Goal: Transaction & Acquisition: Purchase product/service

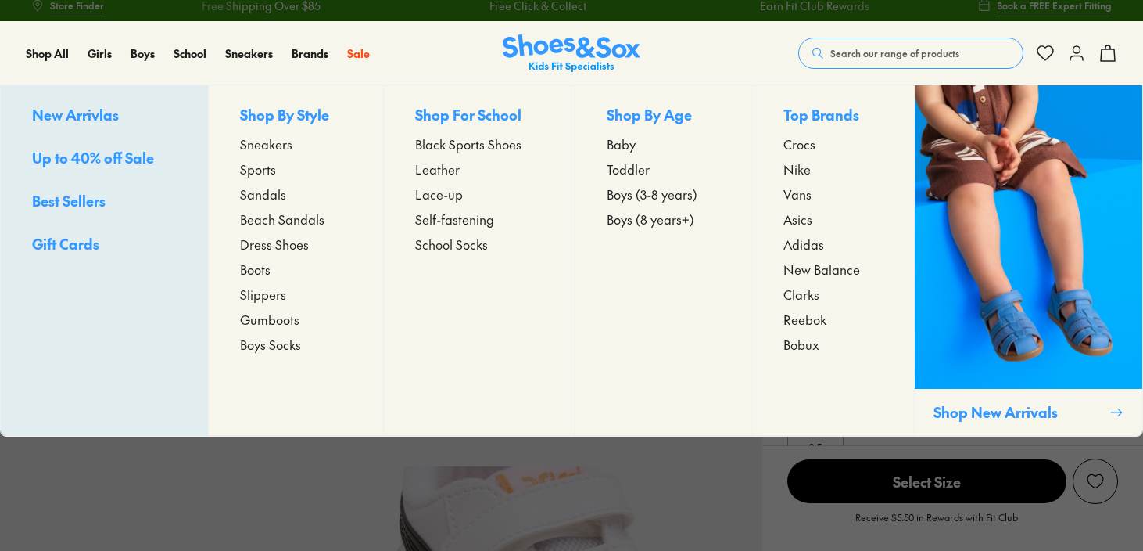
select select "*"
click at [253, 168] on span "Sports" at bounding box center [258, 169] width 36 height 19
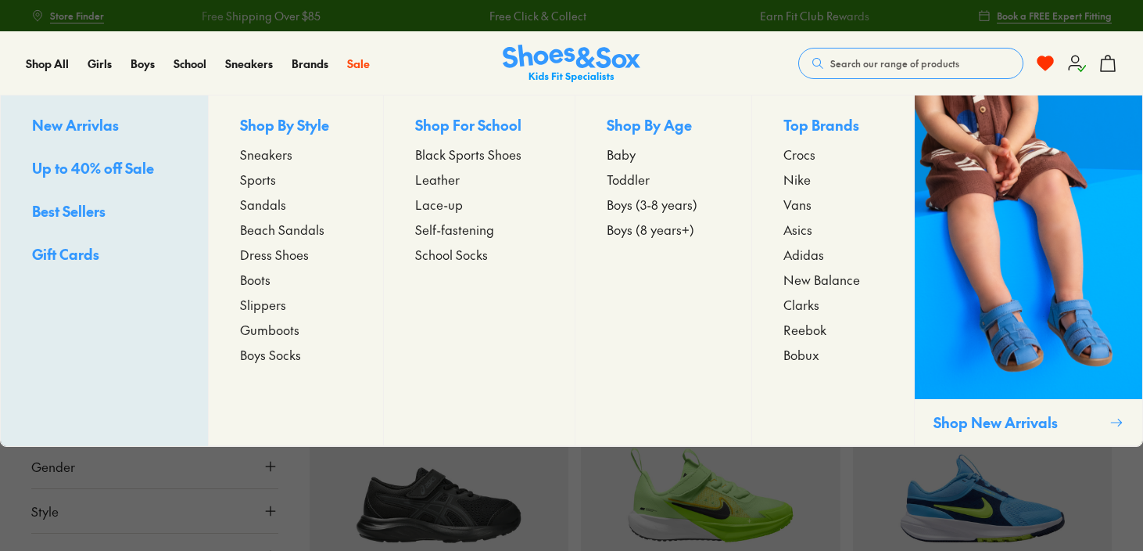
click at [421, 153] on span "Black Sports Shoes" at bounding box center [468, 154] width 106 height 19
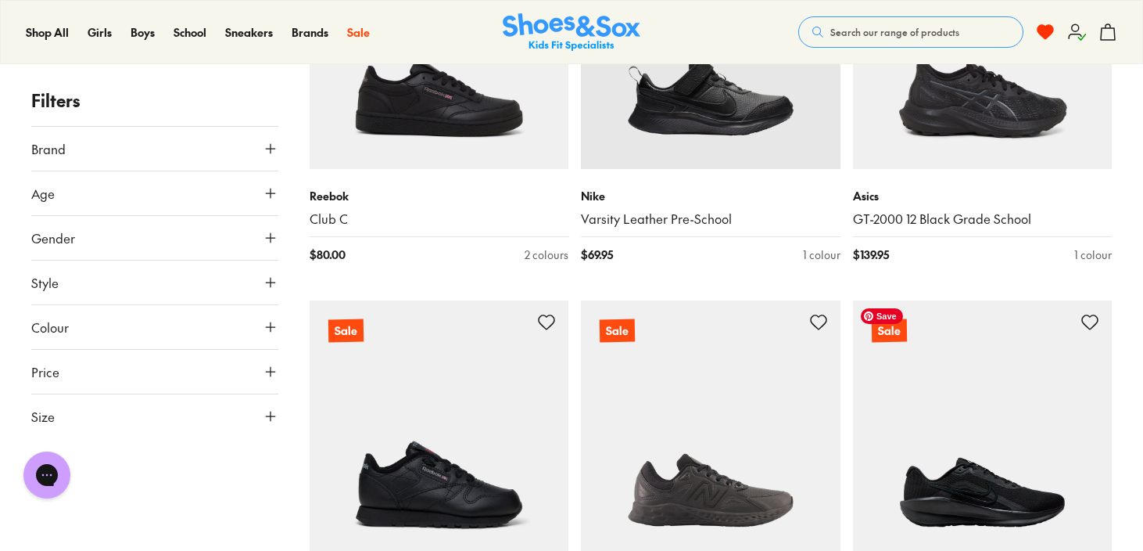
scroll to position [3572, 0]
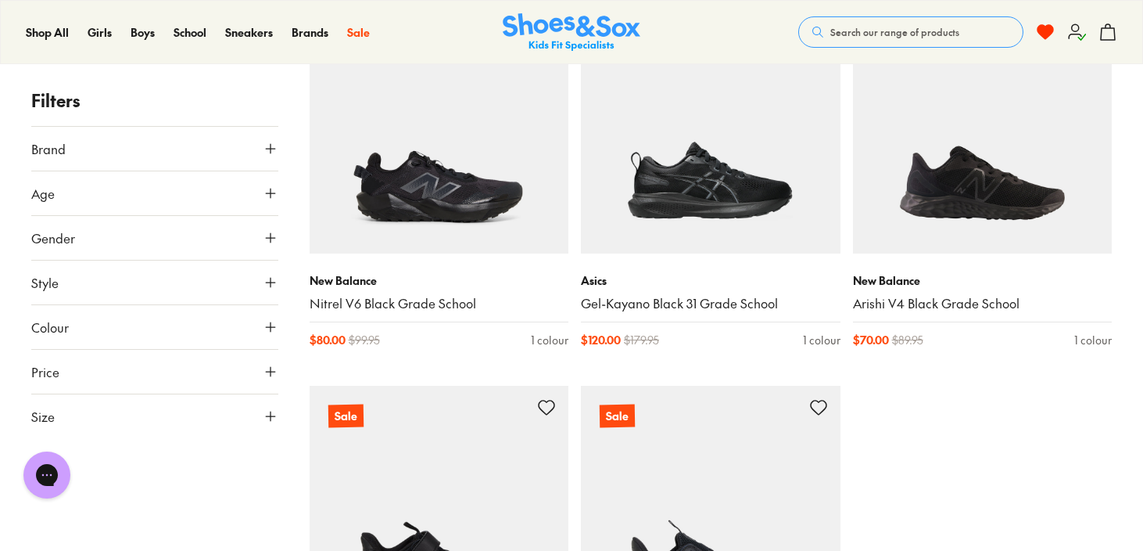
scroll to position [4246, 0]
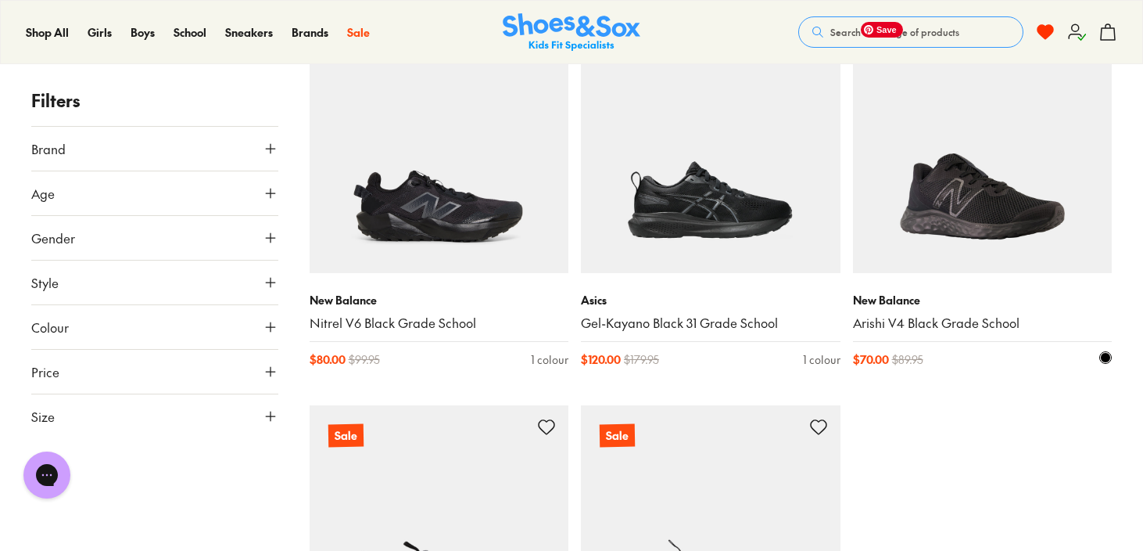
click at [961, 198] on img at bounding box center [983, 144] width 260 height 260
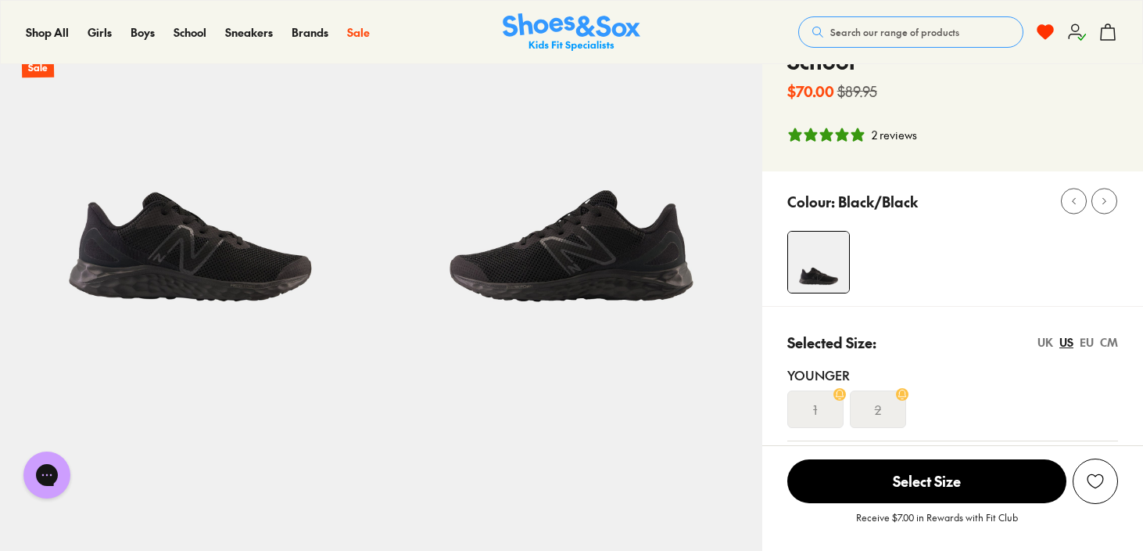
select select "*"
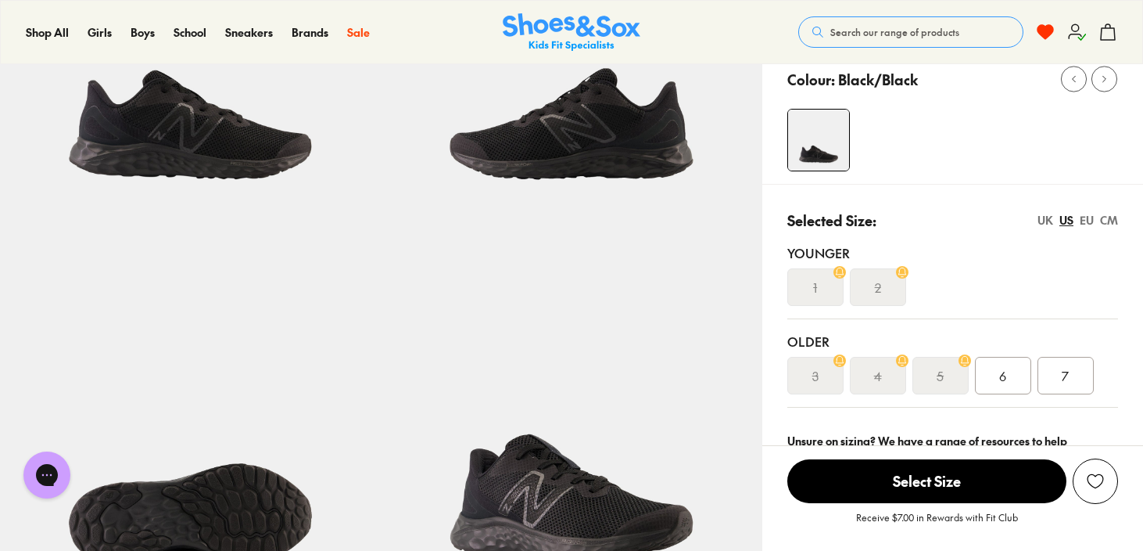
scroll to position [249, 0]
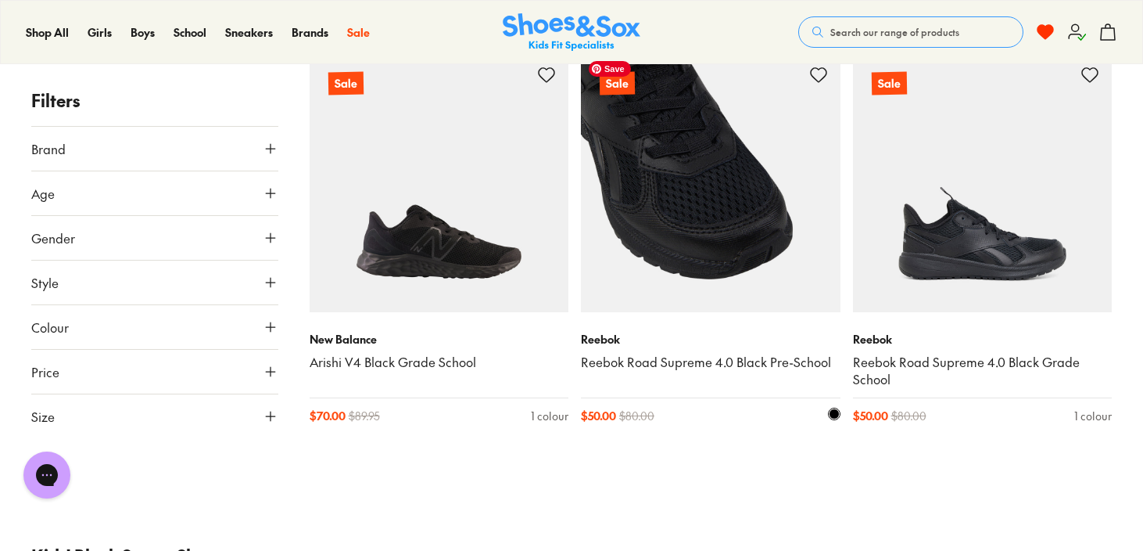
scroll to position [355, 0]
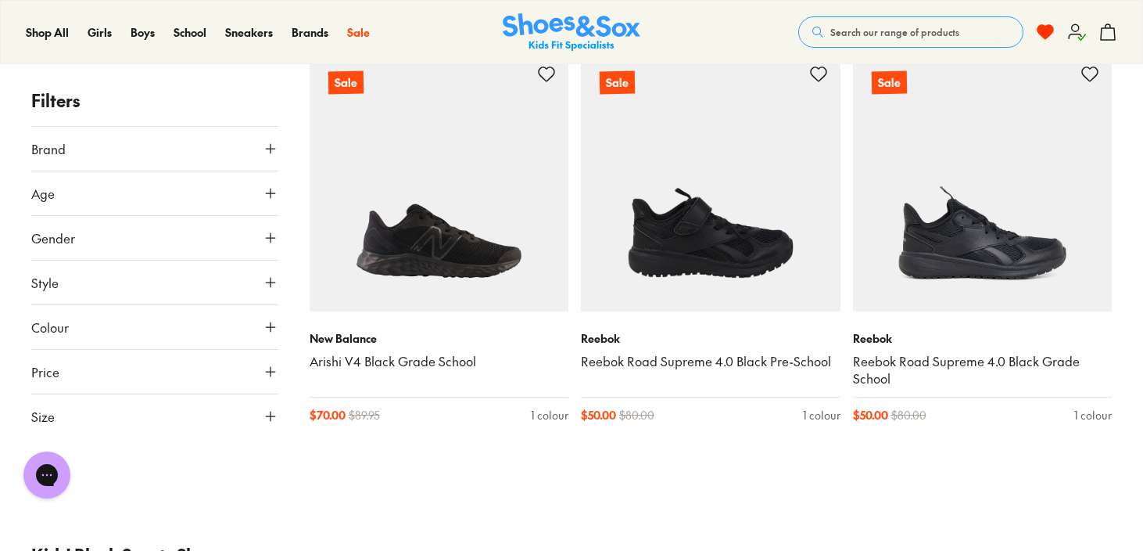
click at [271, 415] on icon at bounding box center [271, 416] width 16 height 16
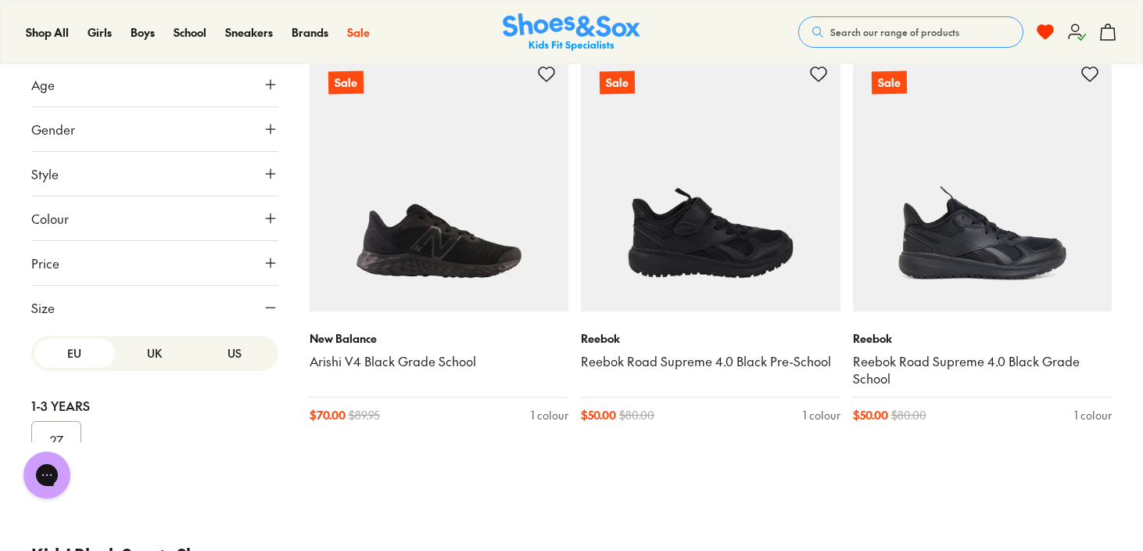
click at [215, 347] on button "US" at bounding box center [235, 353] width 81 height 29
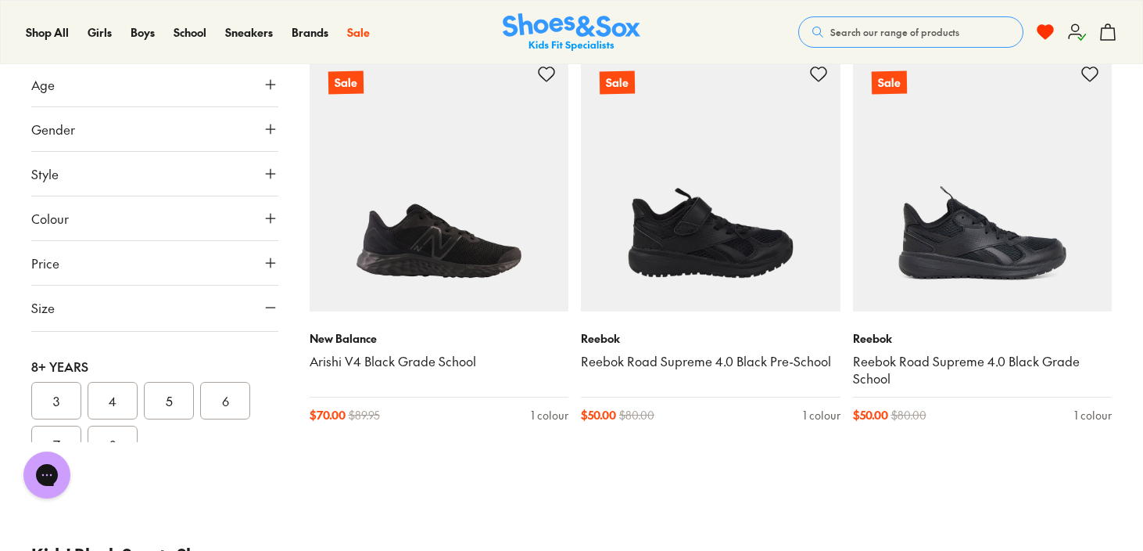
click at [146, 397] on button "5" at bounding box center [169, 401] width 50 height 38
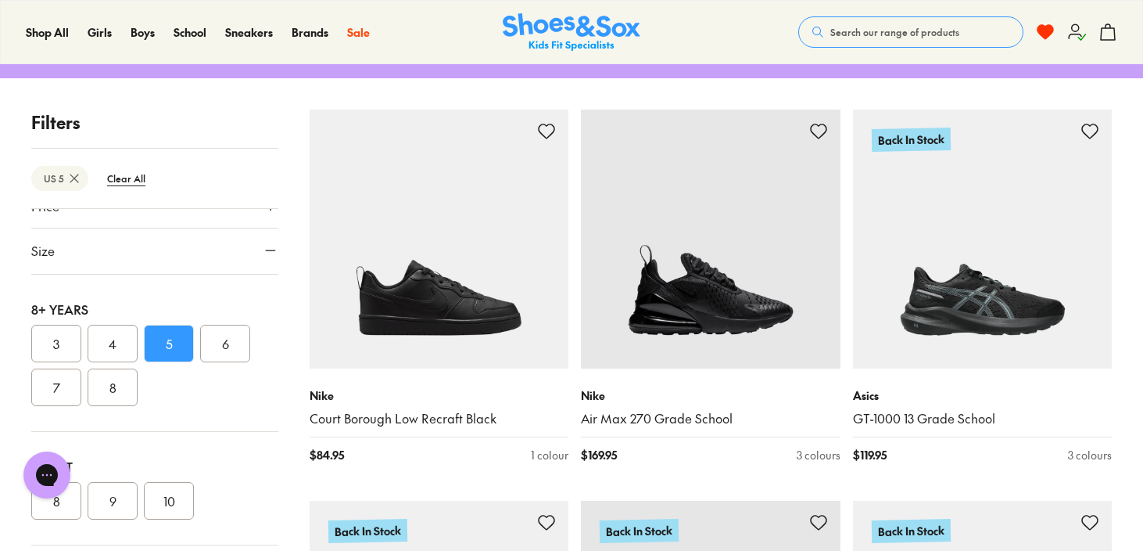
scroll to position [320, 0]
click at [120, 325] on button "4" at bounding box center [113, 333] width 50 height 38
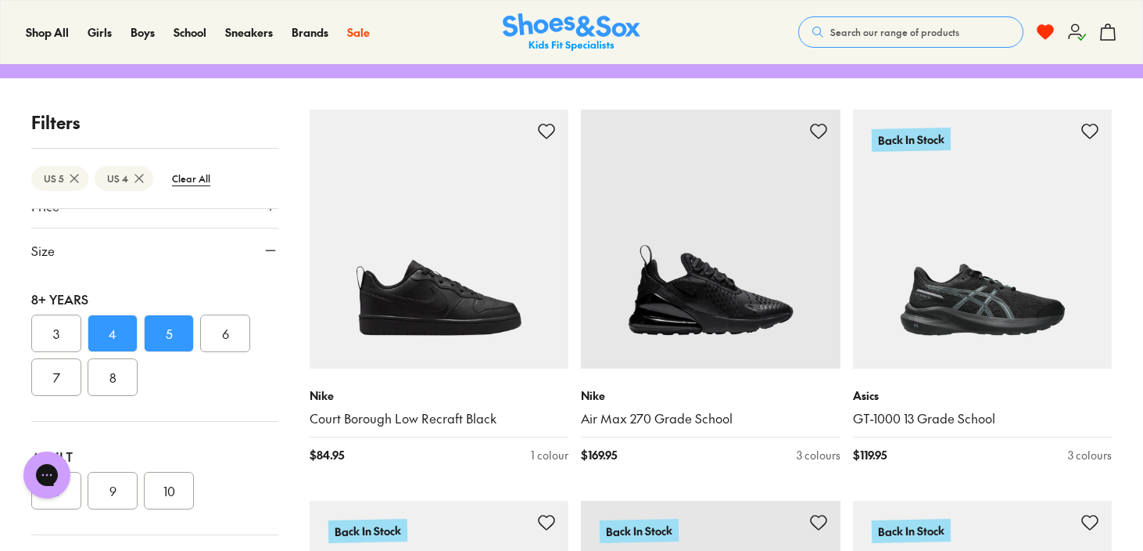
click at [165, 337] on button "5" at bounding box center [169, 333] width 50 height 38
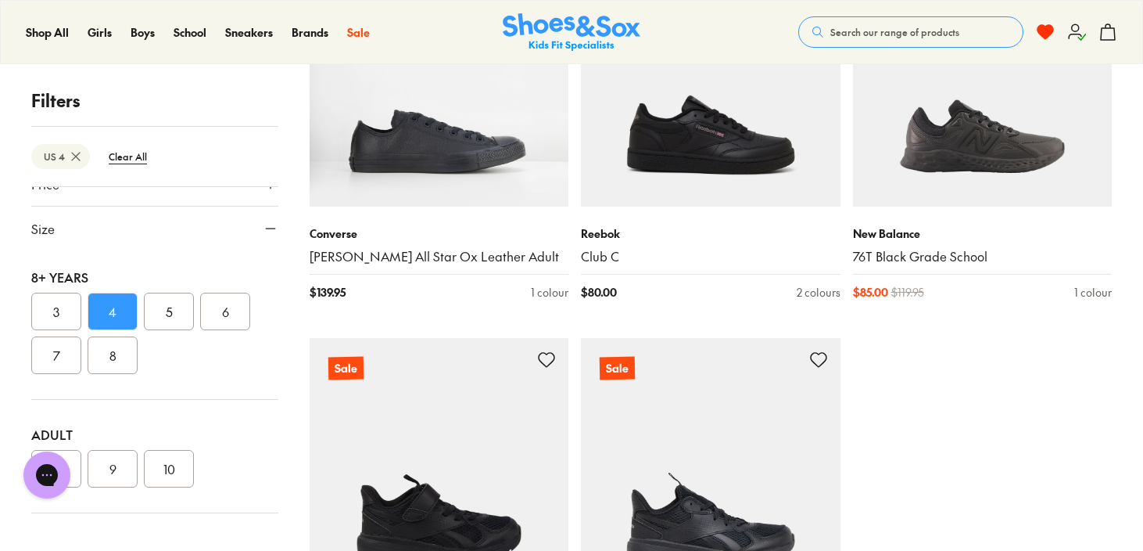
scroll to position [1557, 0]
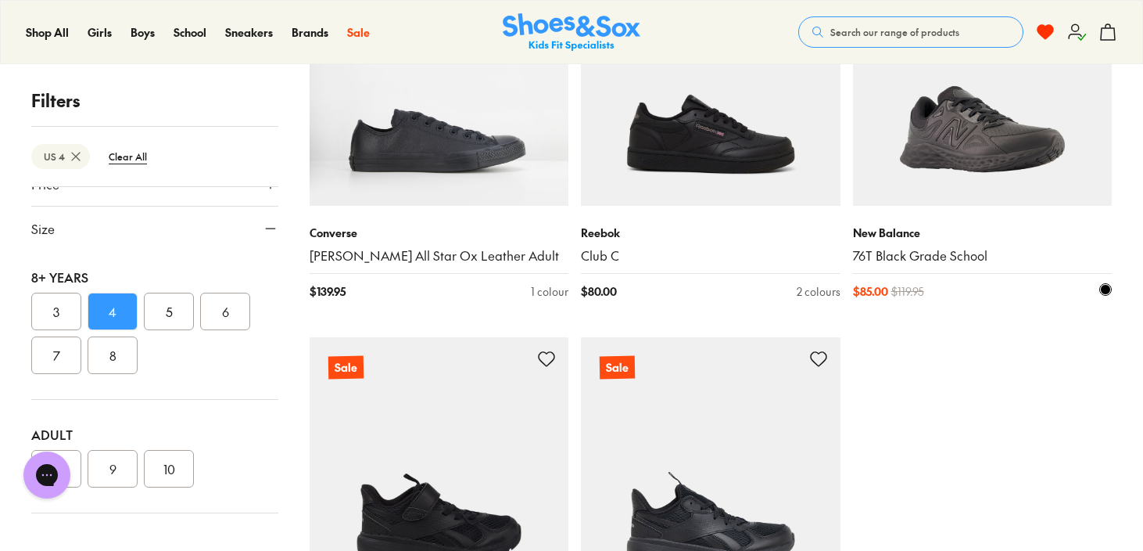
click at [1010, 151] on img at bounding box center [983, 76] width 260 height 260
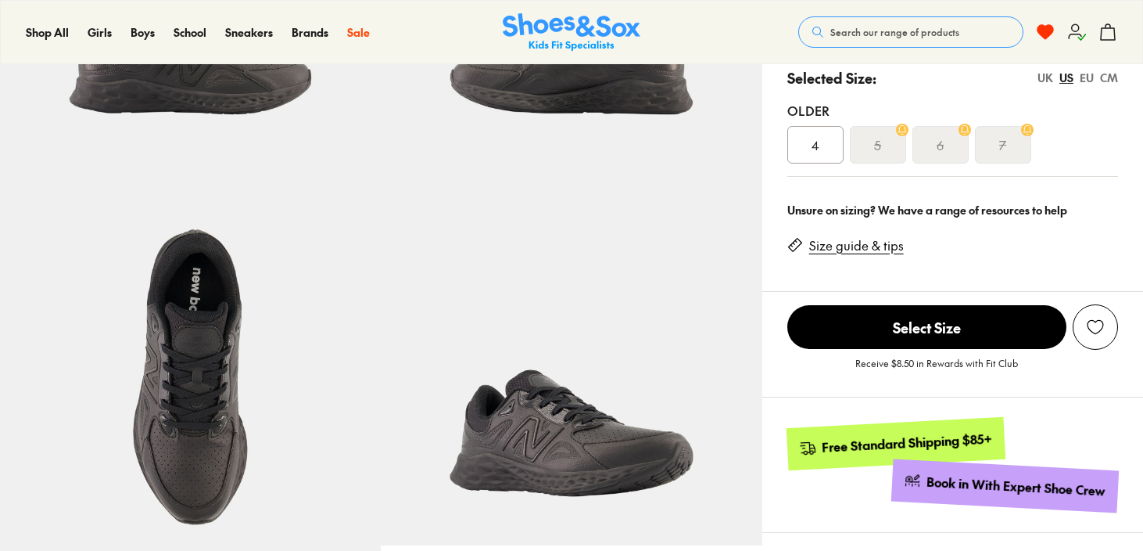
scroll to position [310, 0]
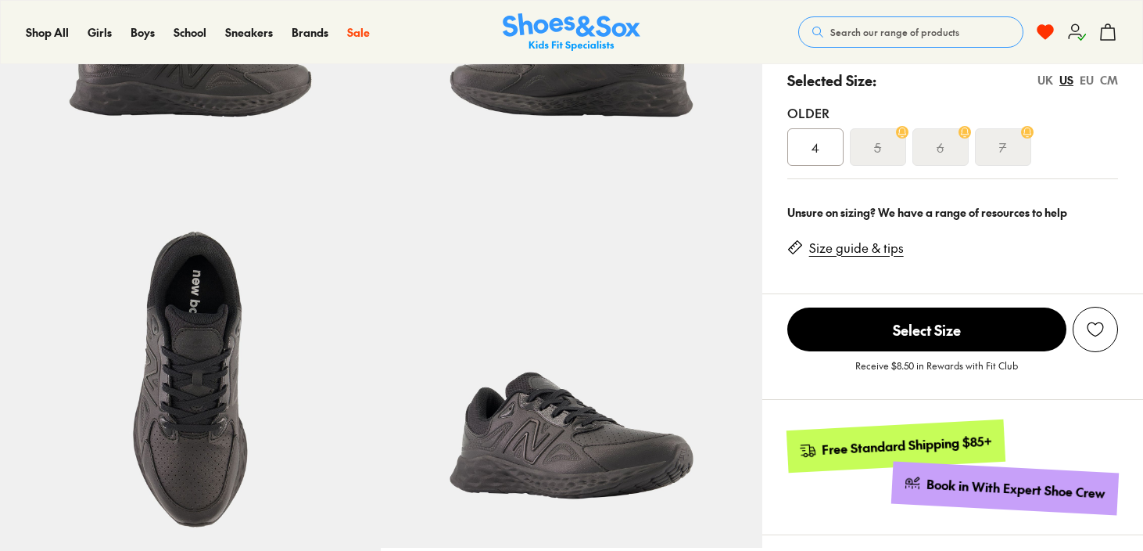
select select "*"
click at [821, 143] on div "4" at bounding box center [816, 147] width 56 height 38
